Goal: Communication & Community: Answer question/provide support

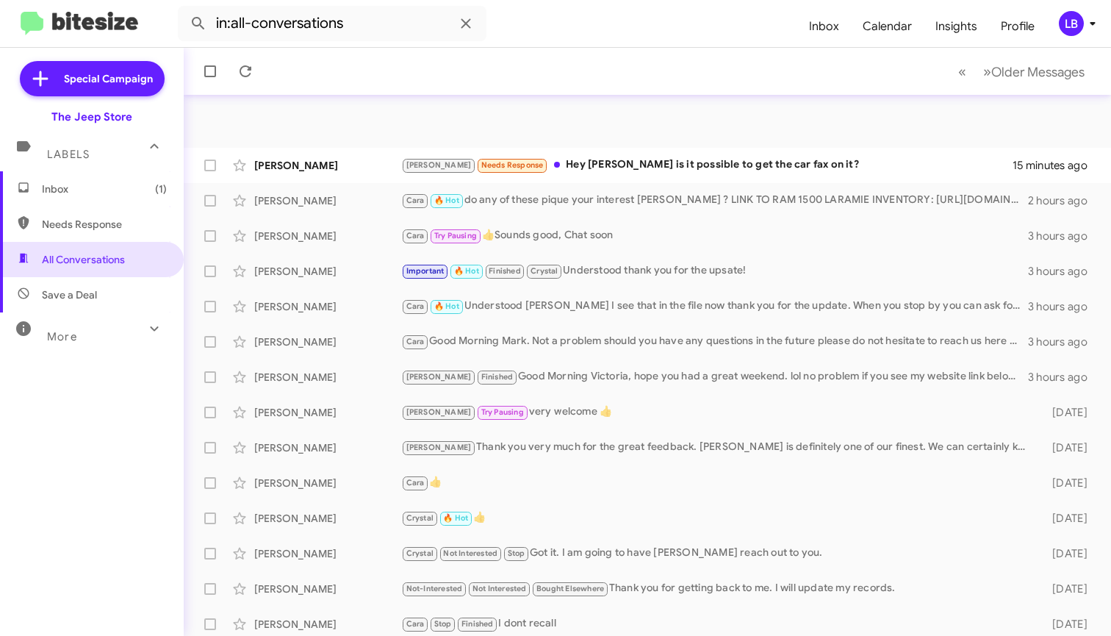
scroll to position [217, 0]
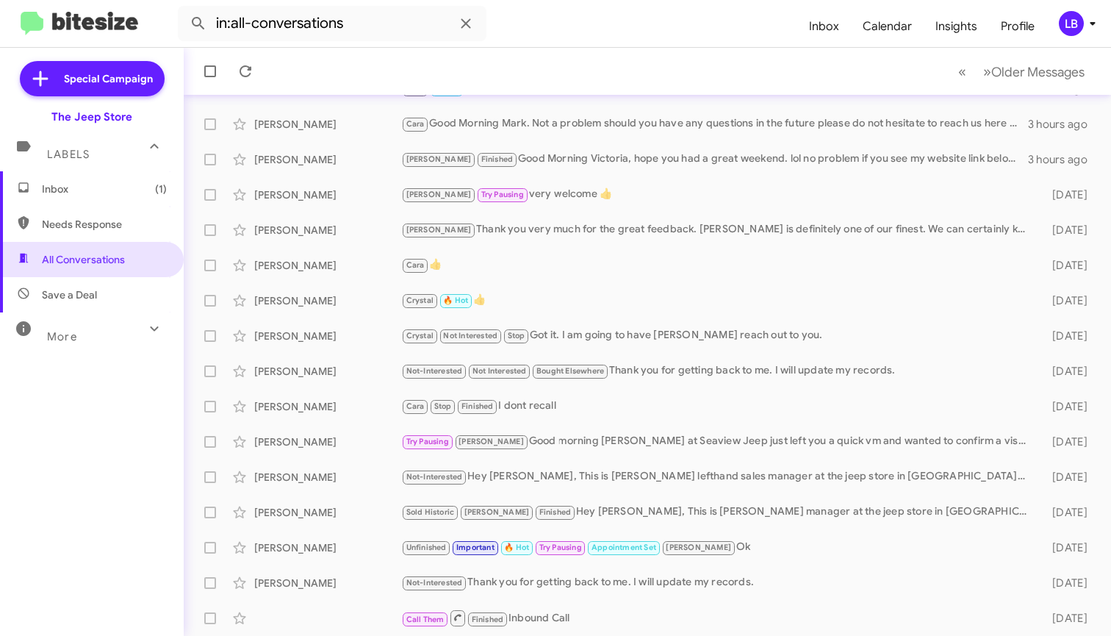
click at [666, 25] on form "in:all-conversations" at bounding box center [487, 23] width 619 height 35
click at [403, 26] on input "in:all-conversations" at bounding box center [332, 23] width 309 height 35
drag, startPoint x: 346, startPoint y: 29, endPoint x: 245, endPoint y: 35, distance: 101.6
click at [245, 35] on input "in:all-conversations" at bounding box center [332, 23] width 309 height 35
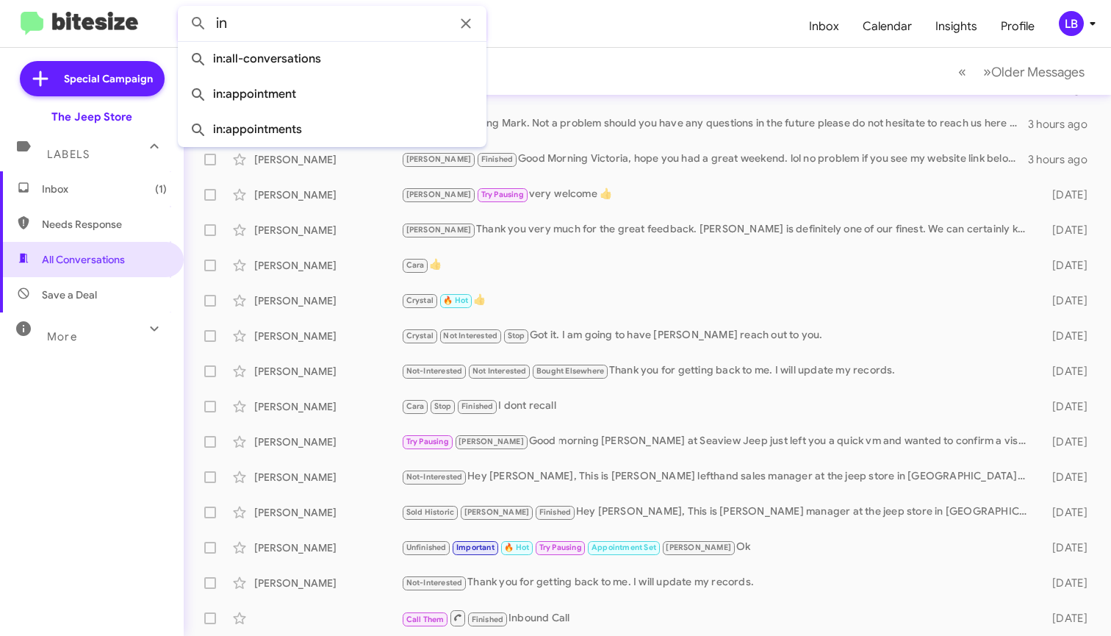
type input "i"
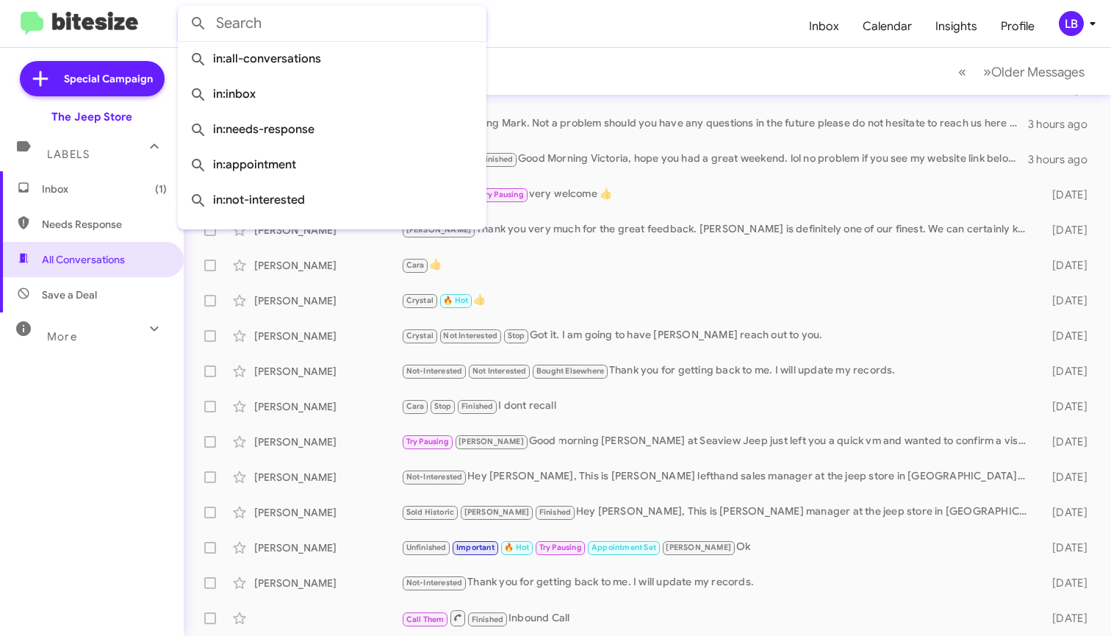
click at [198, 24] on button at bounding box center [198, 23] width 29 height 29
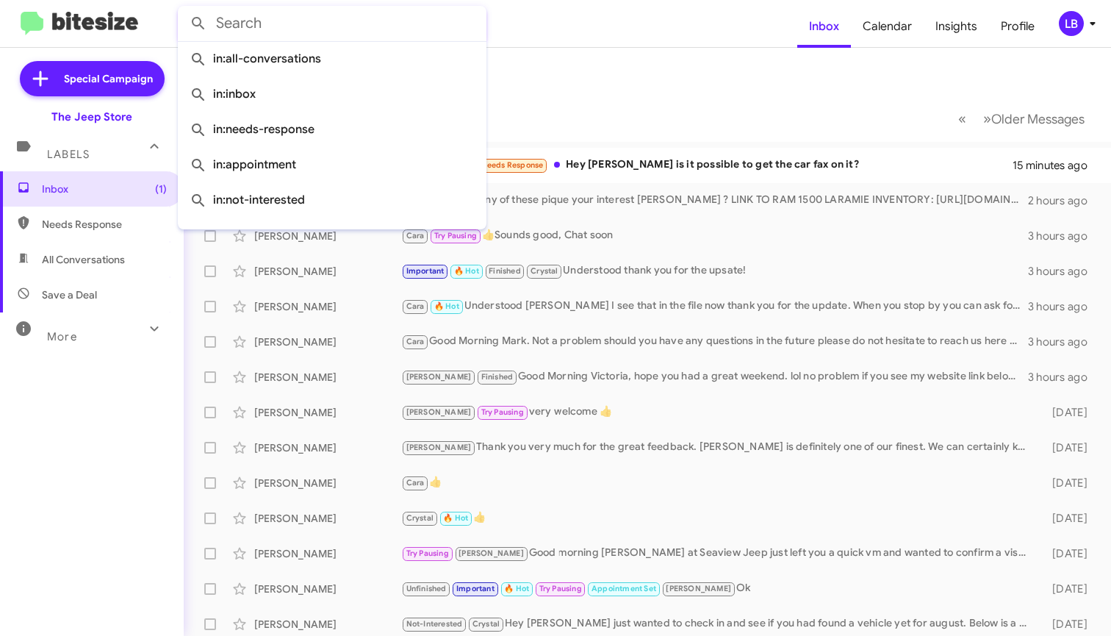
click at [566, 90] on mat-toolbar-row "Inbox" at bounding box center [647, 71] width 927 height 47
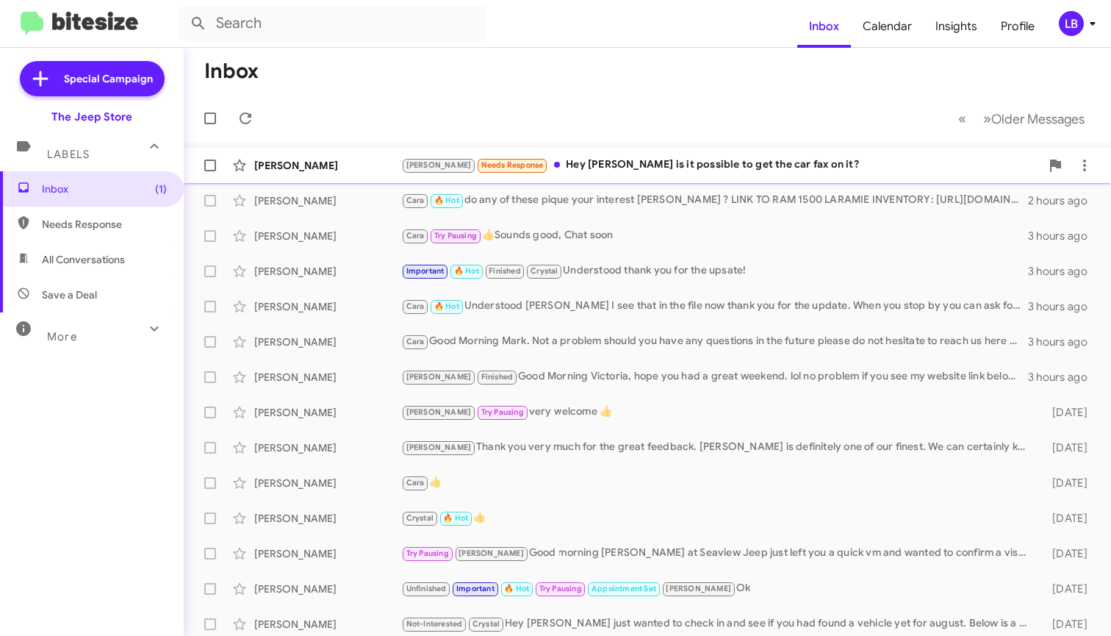
click at [607, 164] on div "[PERSON_NAME] Needs Response Hey [PERSON_NAME] is it possible to get the car fa…" at bounding box center [720, 164] width 639 height 17
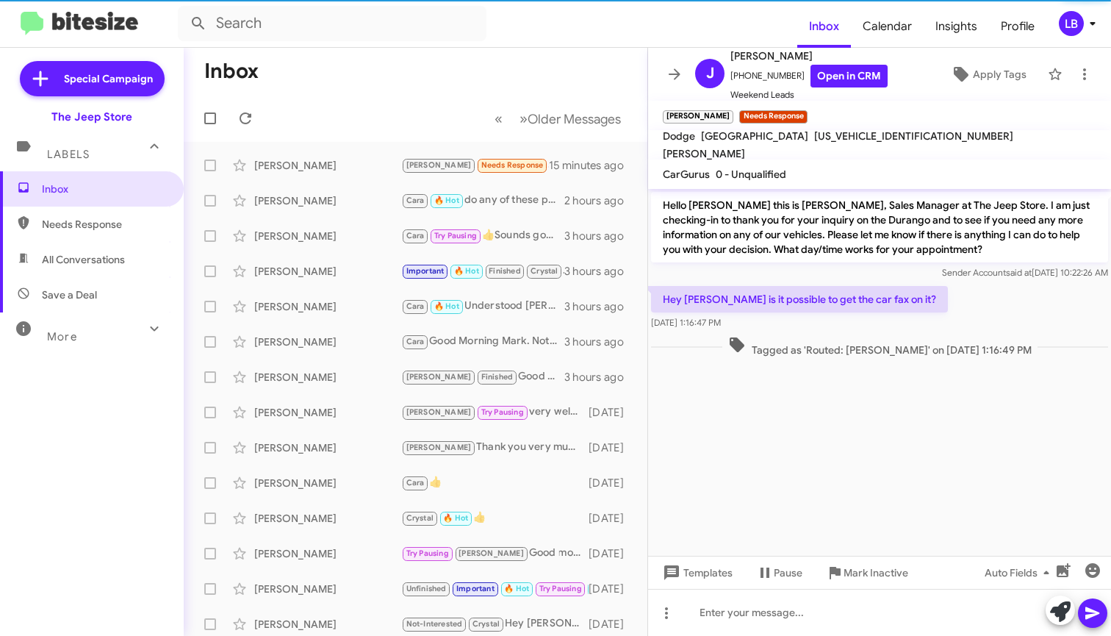
click at [554, 78] on mat-toolbar-row "Inbox" at bounding box center [416, 71] width 464 height 47
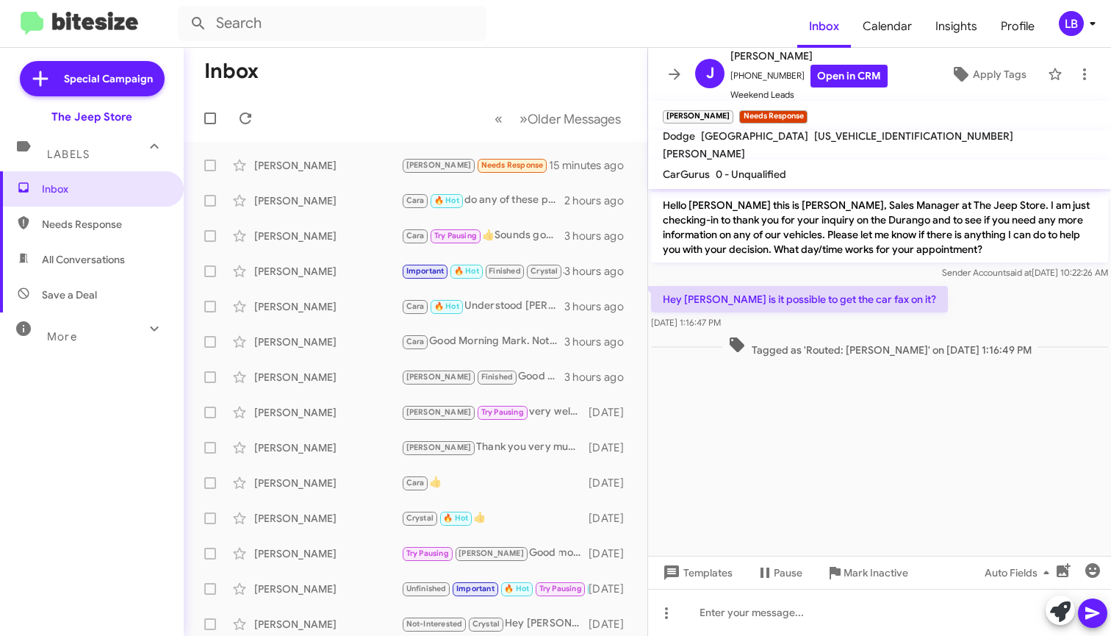
click at [901, 273] on div "Sender Account said at [DATE] 10:22:26 AM" at bounding box center [879, 272] width 457 height 15
drag, startPoint x: 783, startPoint y: 76, endPoint x: 738, endPoint y: 85, distance: 46.4
click at [738, 85] on span "[PHONE_NUMBER] Open in CRM" at bounding box center [808, 76] width 157 height 23
copy span "9142334385"
click at [460, 90] on mat-toolbar-row "Inbox" at bounding box center [416, 71] width 464 height 47
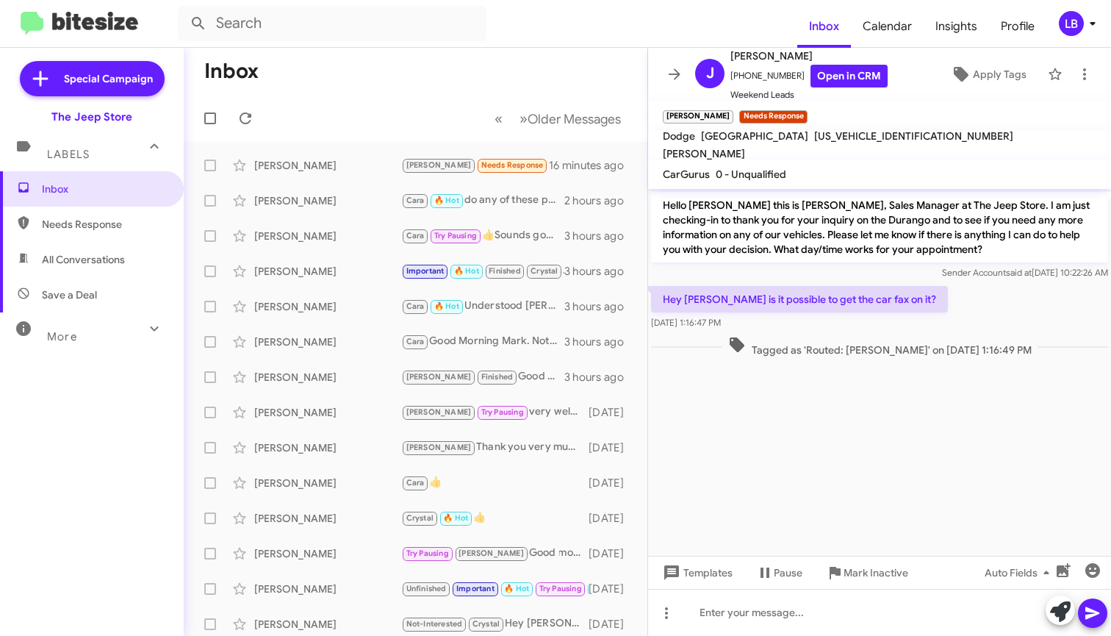
drag, startPoint x: 362, startPoint y: 96, endPoint x: 349, endPoint y: 104, distance: 15.5
click at [360, 96] on mat-toolbar-row "« Previous » Next Older Messages" at bounding box center [416, 118] width 464 height 47
click at [841, 222] on p "Hello [PERSON_NAME] this is [PERSON_NAME], Sales Manager at The Jeep Store. I a…" at bounding box center [879, 227] width 457 height 71
click at [401, 54] on mat-toolbar-row "Inbox" at bounding box center [416, 71] width 464 height 47
drag, startPoint x: 372, startPoint y: 96, endPoint x: 345, endPoint y: 104, distance: 28.4
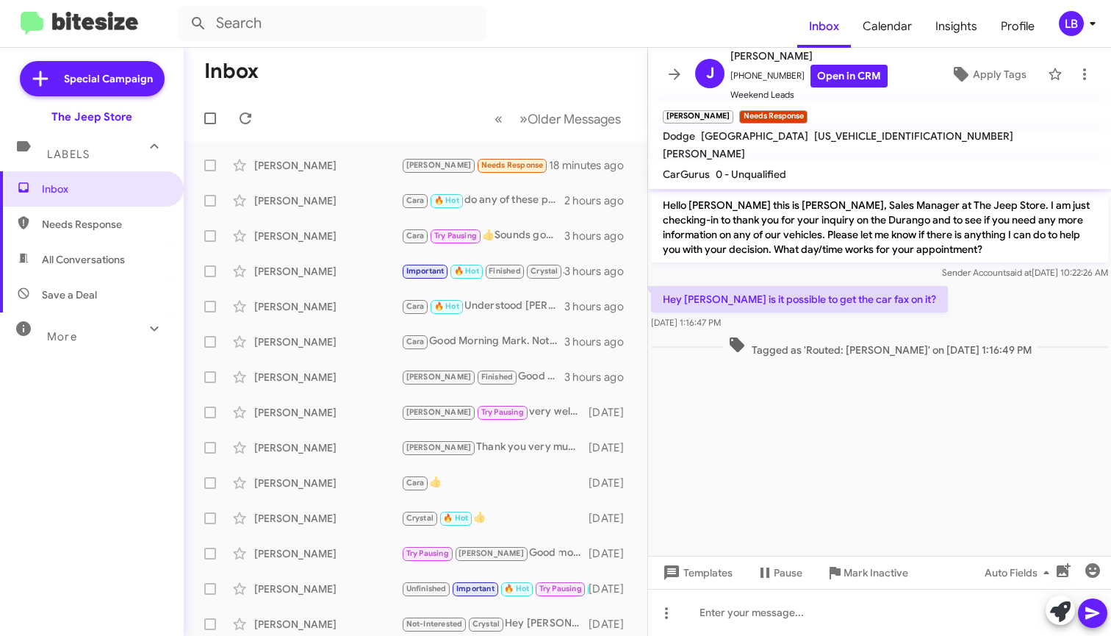
click at [370, 96] on mat-toolbar-row "« Previous » Next Older Messages" at bounding box center [416, 118] width 464 height 47
click at [112, 255] on span "All Conversations" at bounding box center [83, 259] width 83 height 15
type input "in:all-conversations"
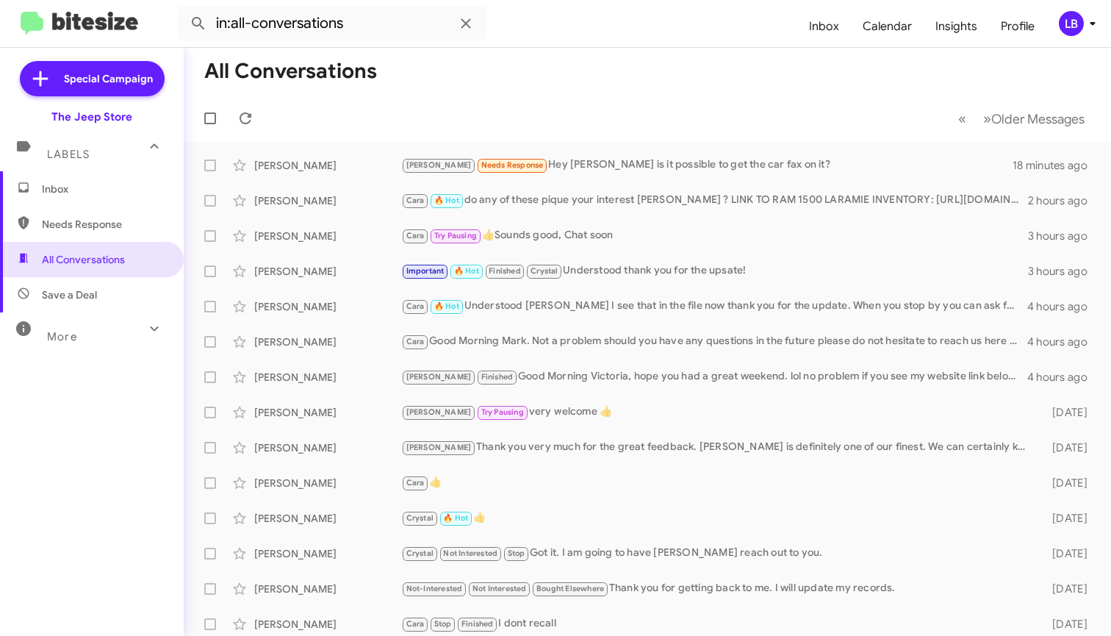
click at [406, 83] on mat-toolbar-row "All Conversations" at bounding box center [647, 71] width 927 height 47
